Goal: Transaction & Acquisition: Obtain resource

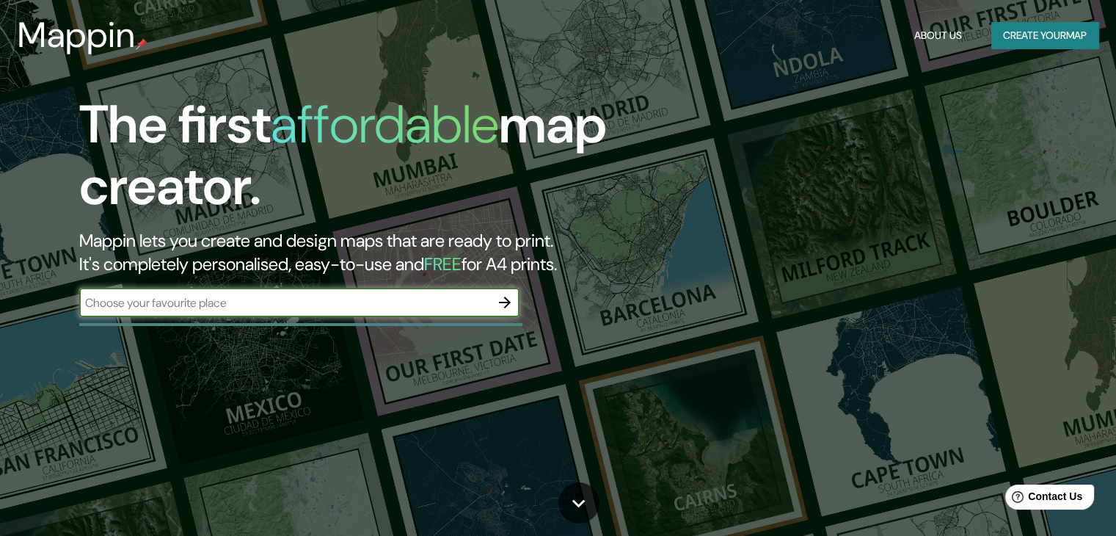
click at [326, 309] on input "text" at bounding box center [284, 302] width 411 height 17
type input "santiago, chile"
click at [511, 290] on button "button" at bounding box center [504, 302] width 29 height 29
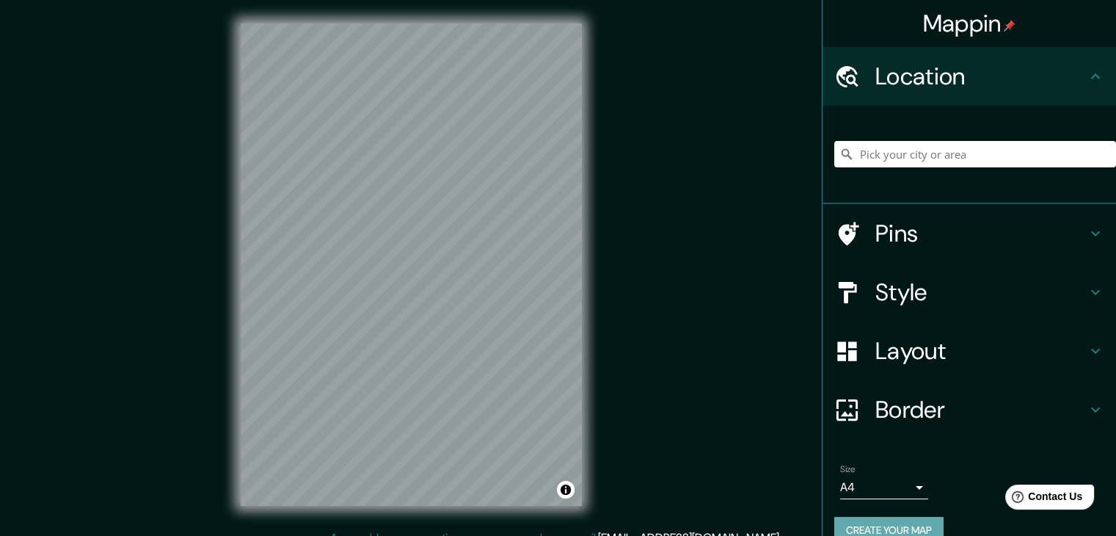
click at [924, 524] on button "Create your map" at bounding box center [888, 530] width 109 height 27
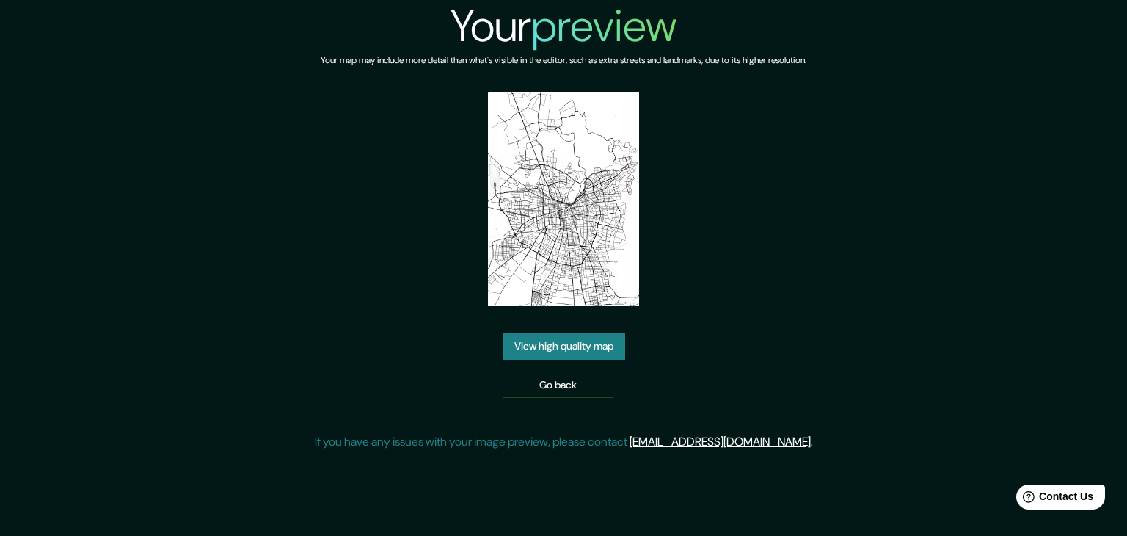
click at [590, 351] on link "View high quality map" at bounding box center [564, 345] width 123 height 27
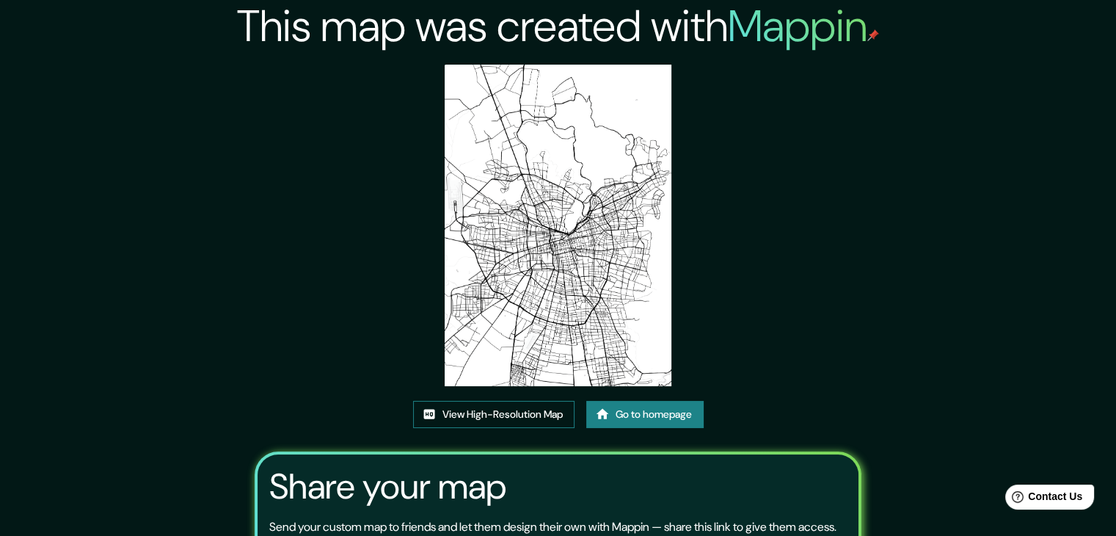
click at [550, 421] on link "View High-Resolution Map" at bounding box center [493, 414] width 161 height 27
